Goal: Task Accomplishment & Management: Manage account settings

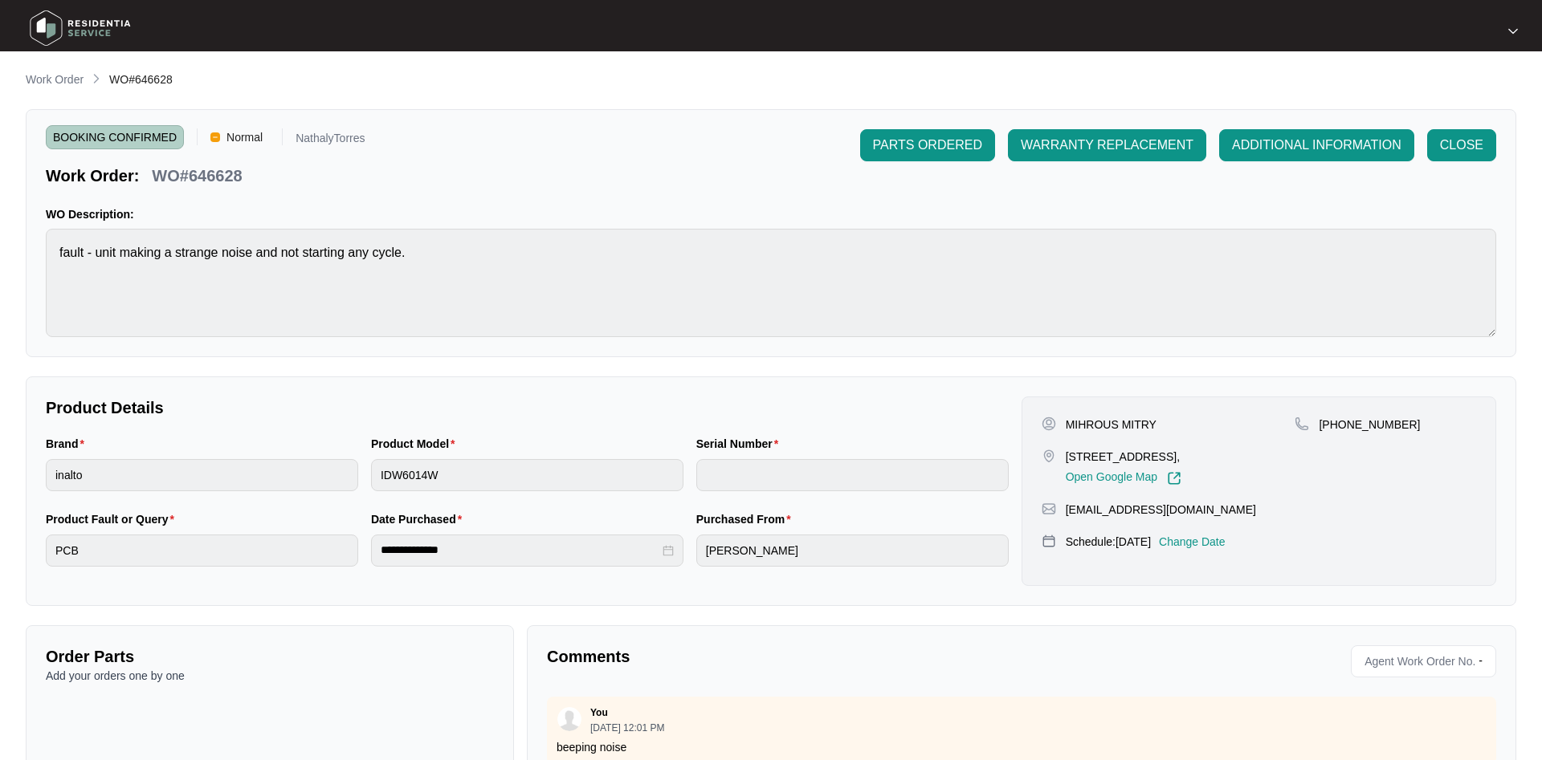
click at [52, 79] on p "Work Order" at bounding box center [55, 79] width 58 height 16
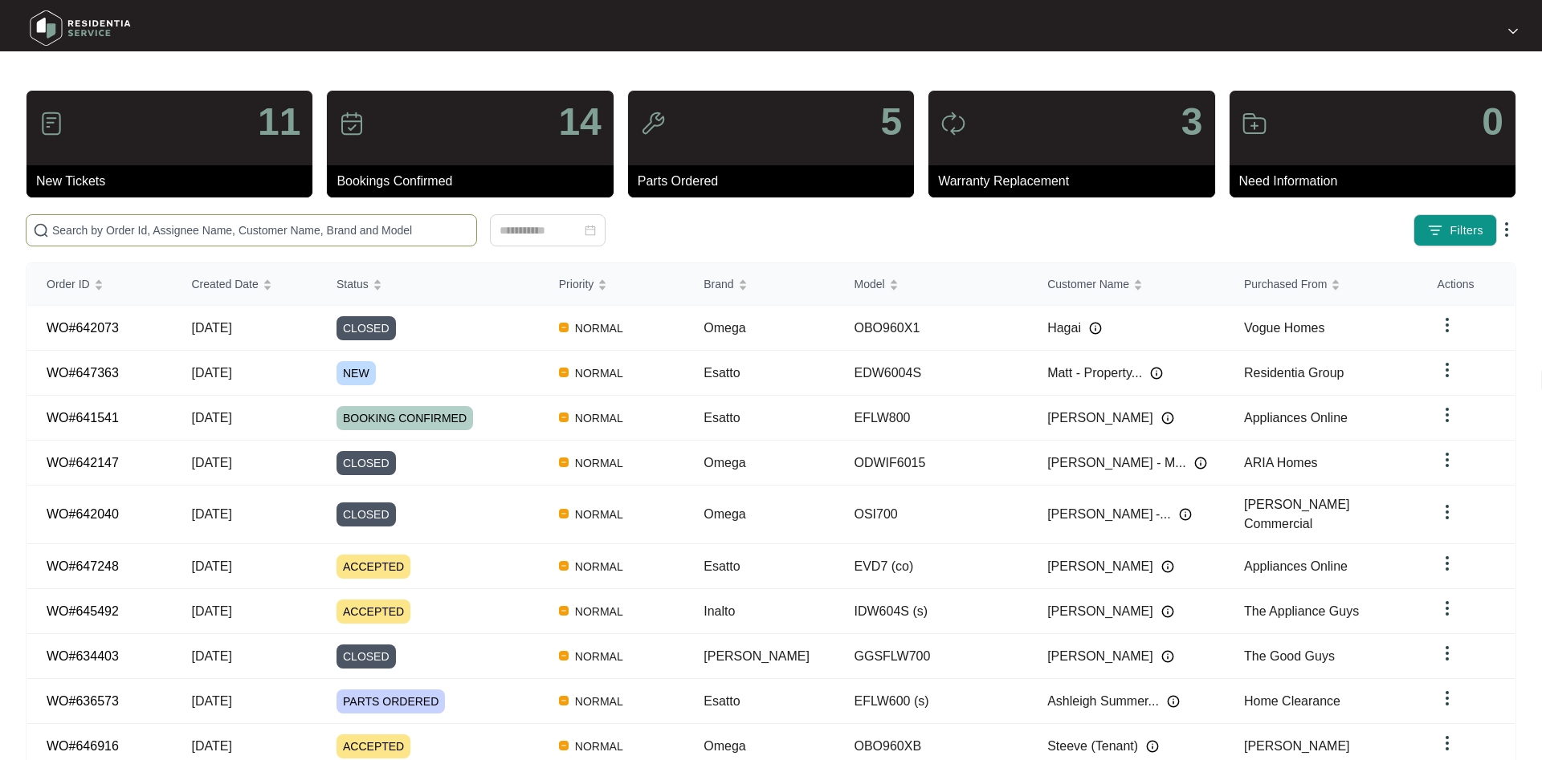
click at [192, 226] on input "text" at bounding box center [261, 231] width 418 height 18
paste input "644828"
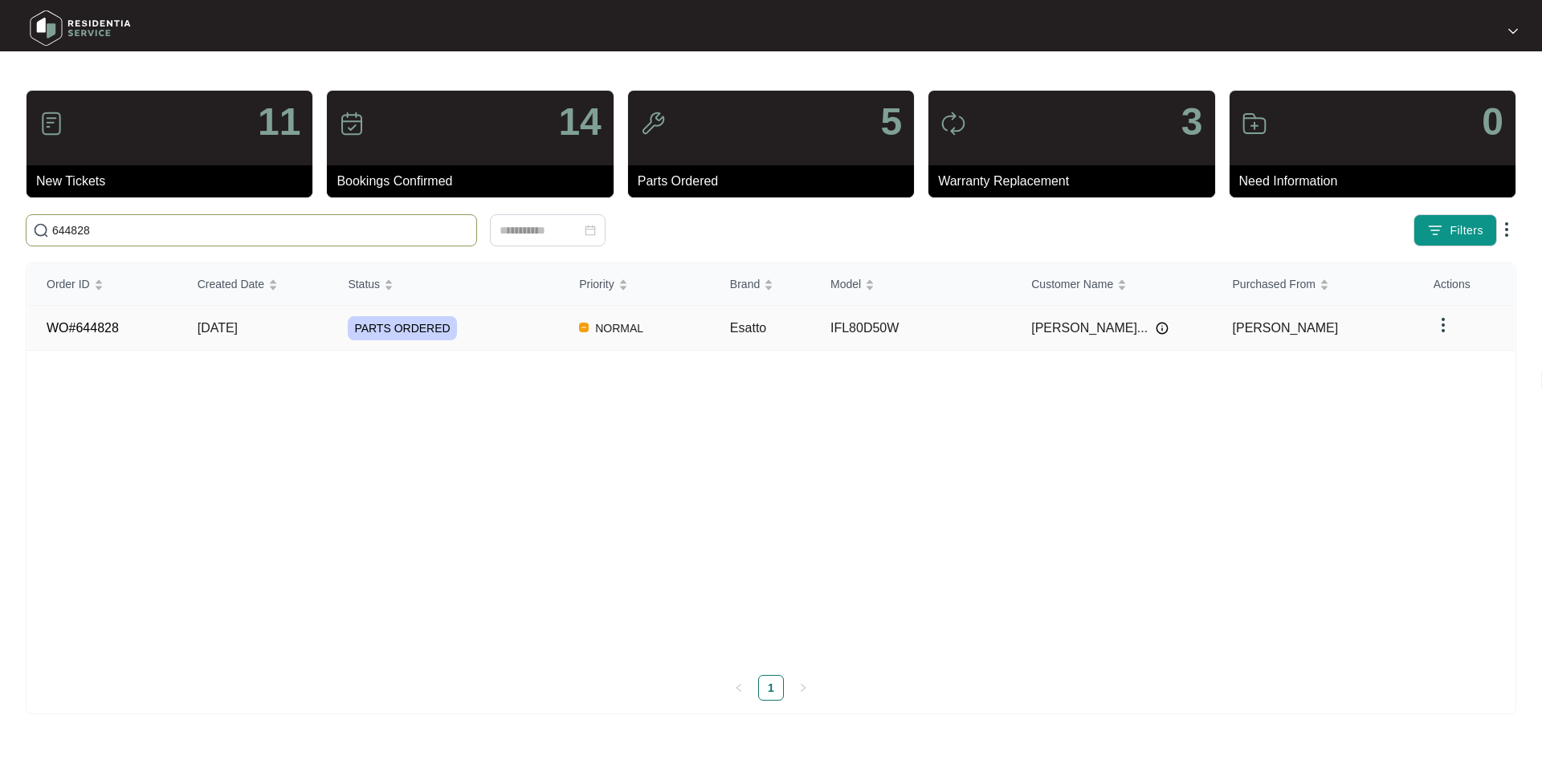
type input "644828"
click at [463, 325] on div "PARTS ORDERED" at bounding box center [454, 328] width 212 height 24
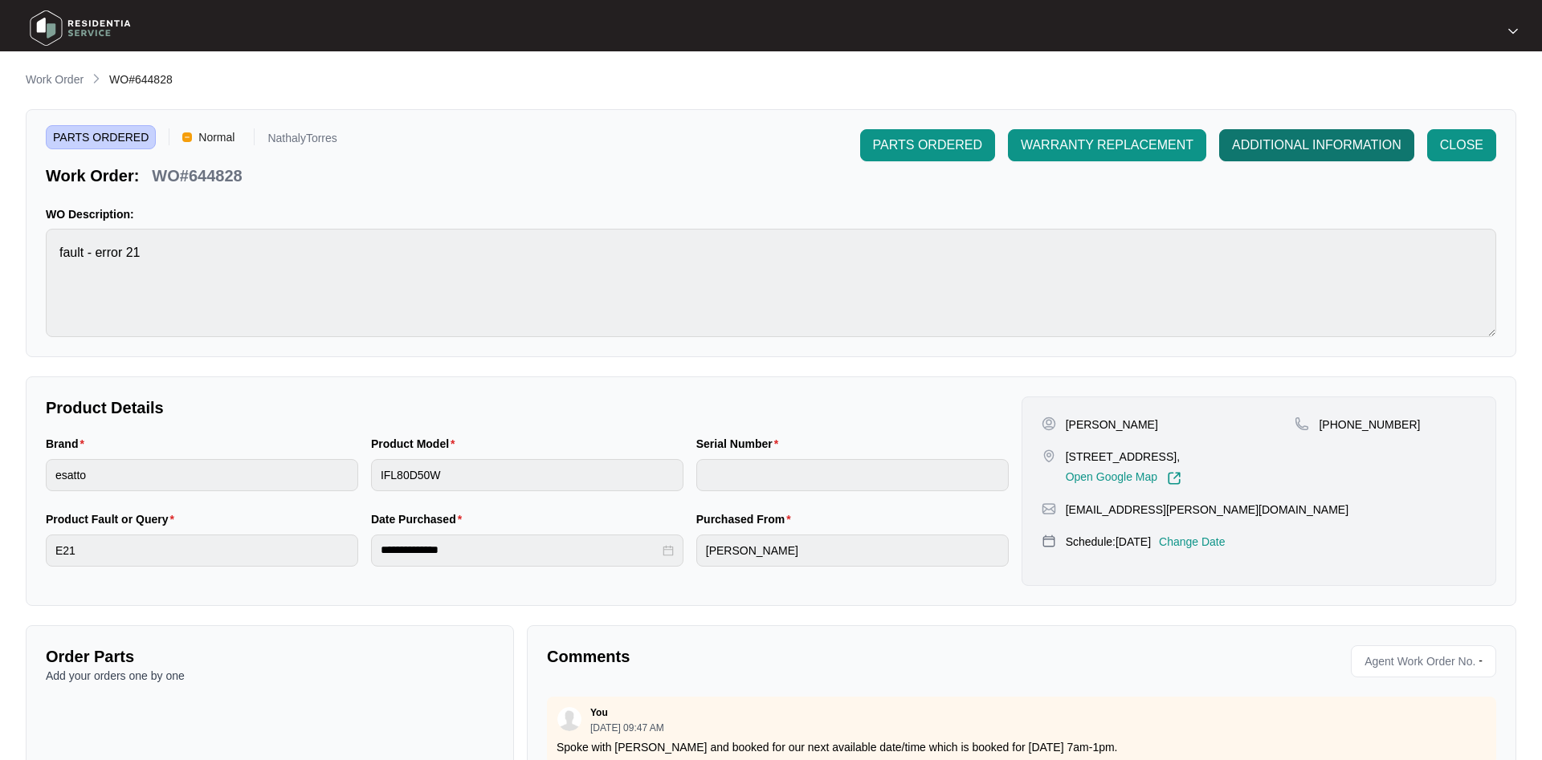
click at [1286, 137] on span "ADDITIONAL INFORMATION" at bounding box center [1316, 145] width 169 height 19
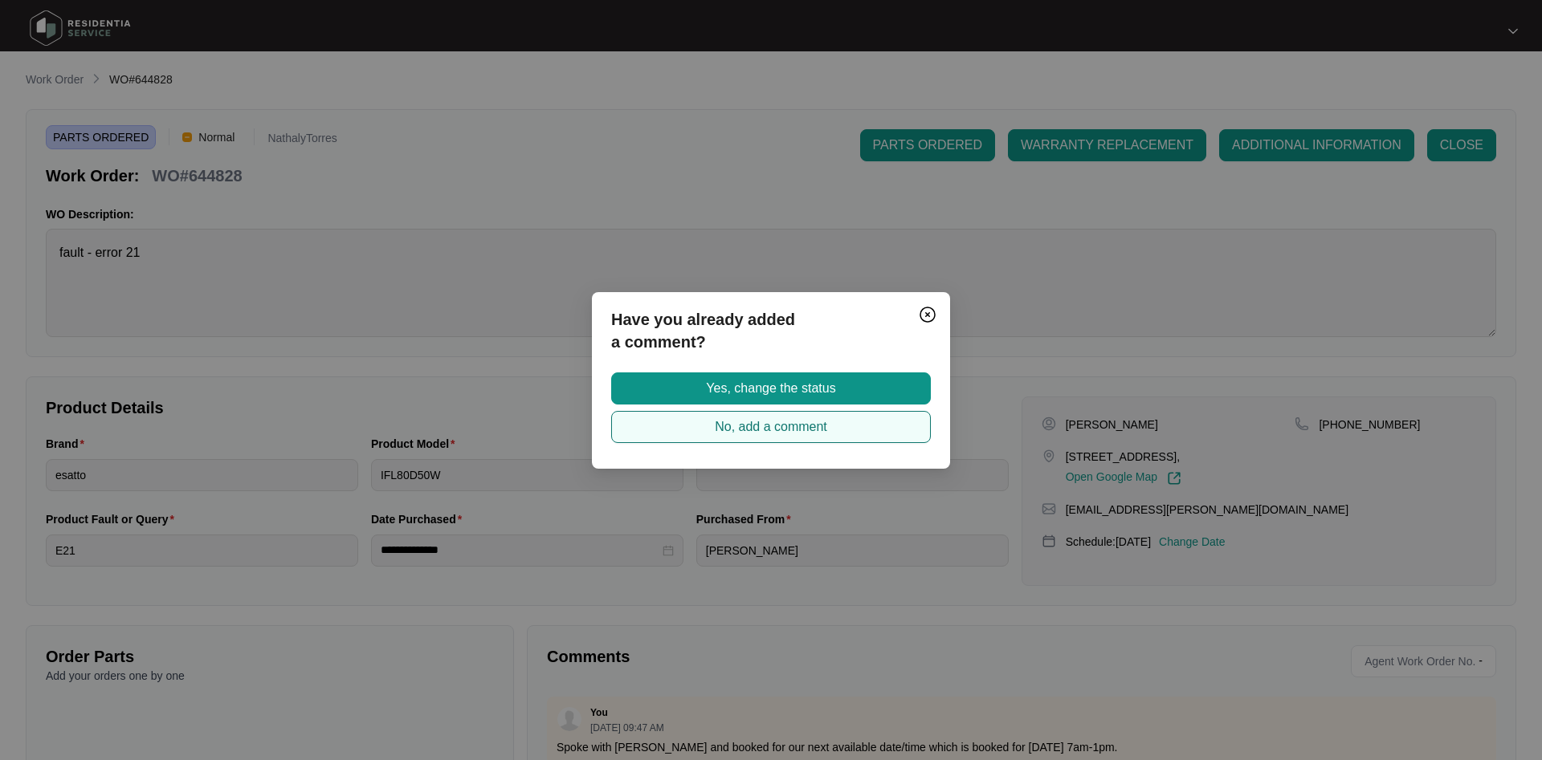
click at [759, 423] on span "No, add a comment" at bounding box center [771, 427] width 112 height 19
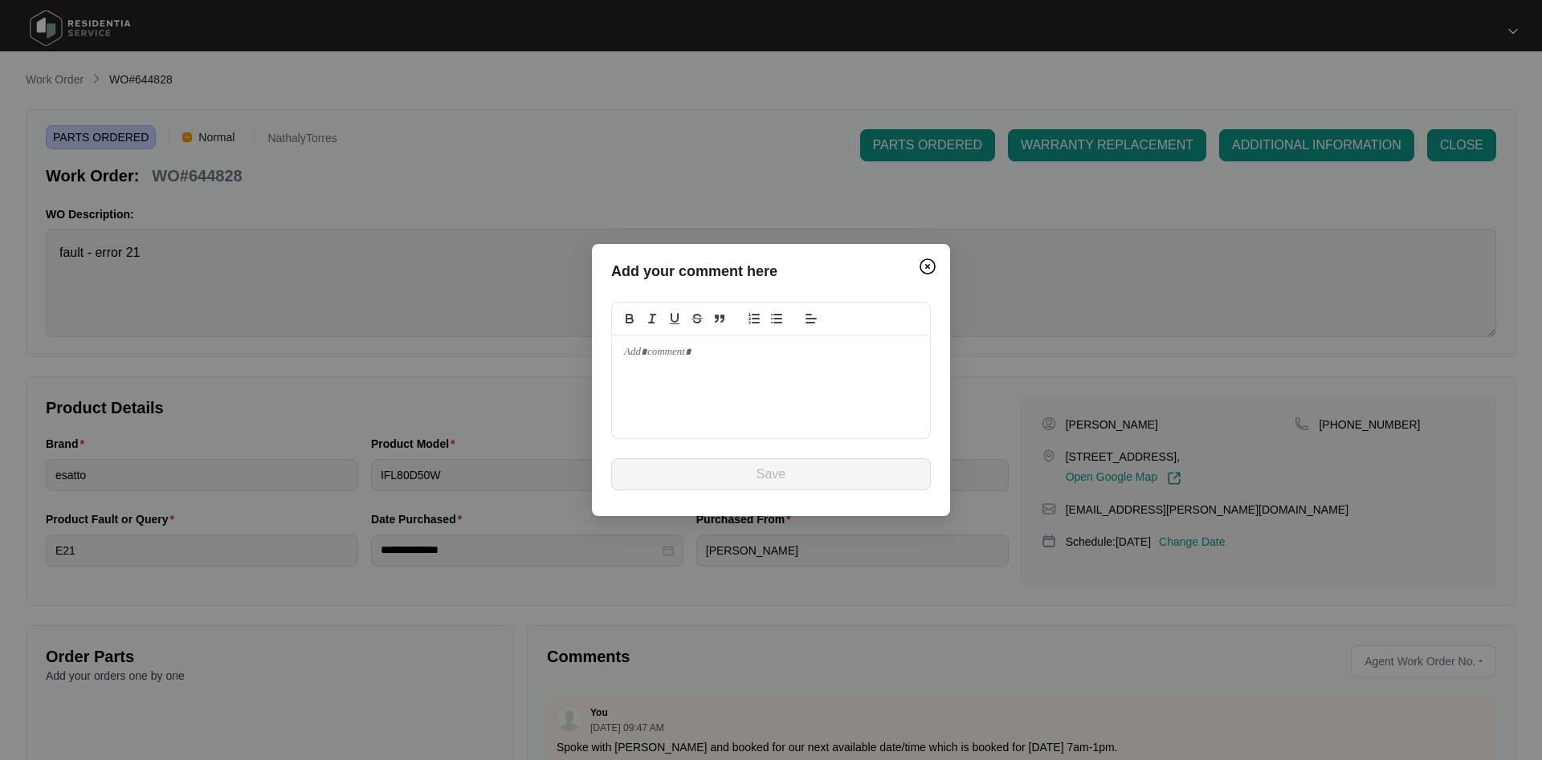
drag, startPoint x: 664, startPoint y: 377, endPoint x: 664, endPoint y: 369, distance: 8.8
click at [663, 377] on div at bounding box center [771, 387] width 318 height 103
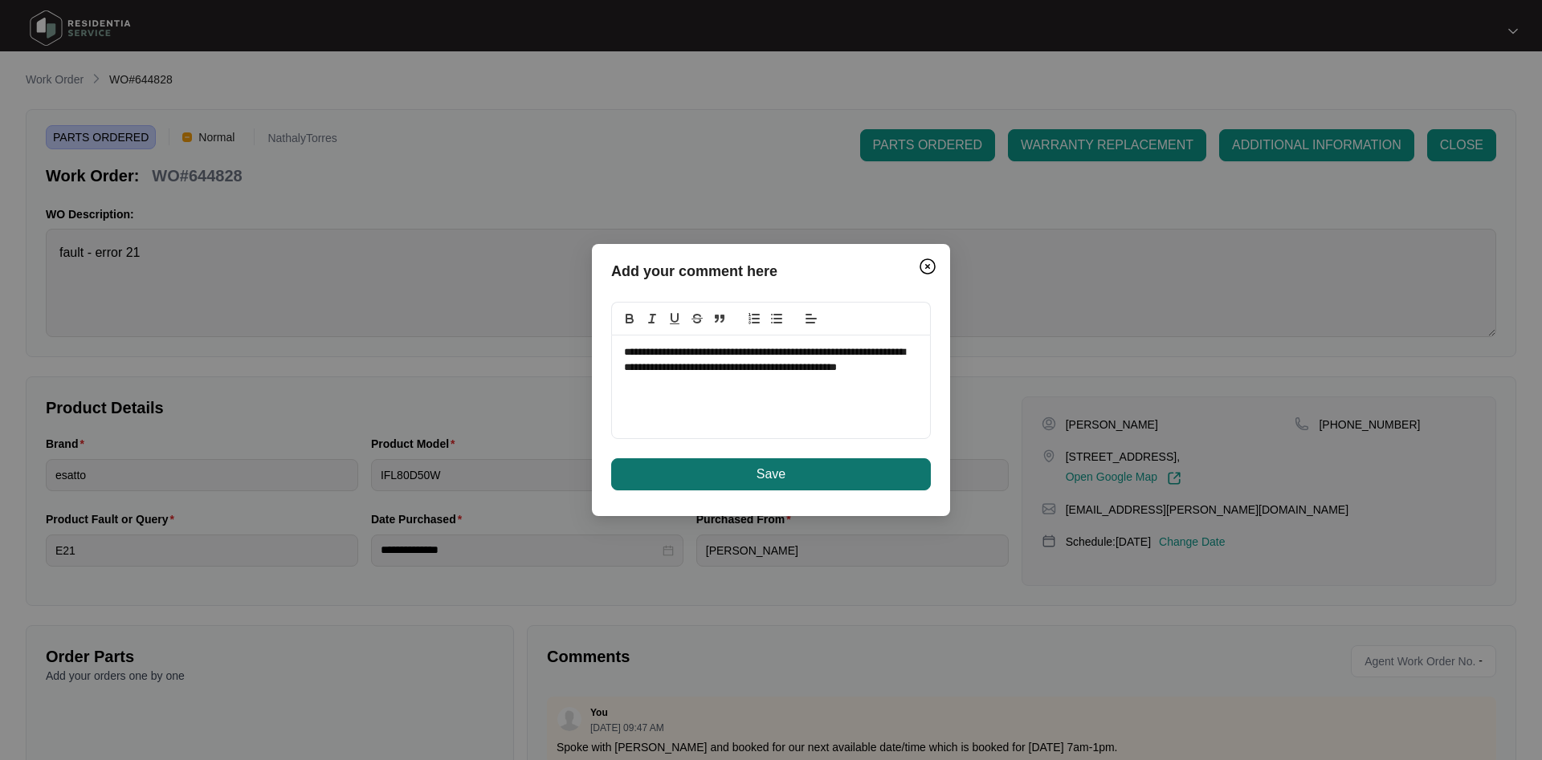
click at [834, 481] on button "Save" at bounding box center [771, 474] width 320 height 32
